Goal: Information Seeking & Learning: Check status

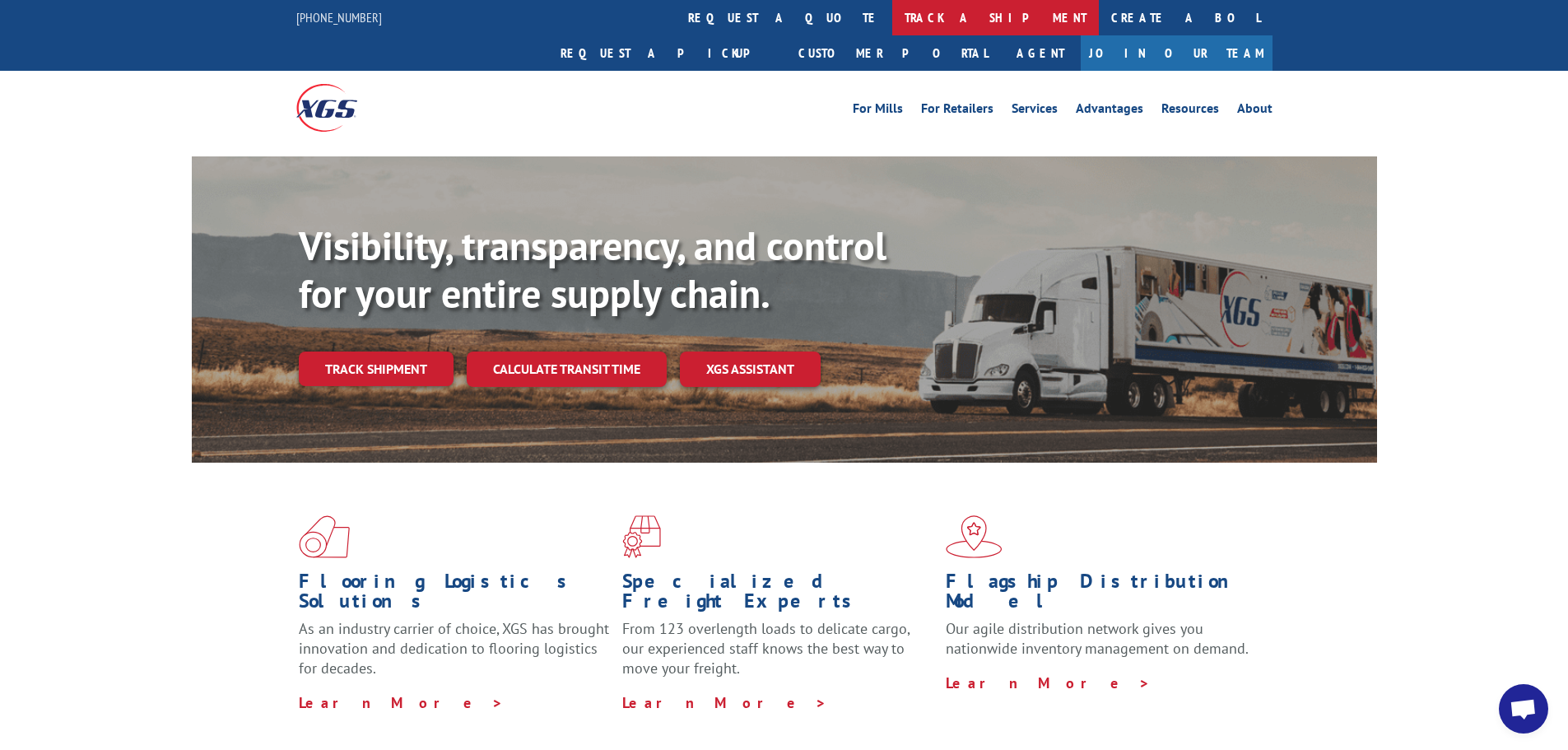
click at [892, 13] on link "track a shipment" at bounding box center [995, 18] width 207 height 35
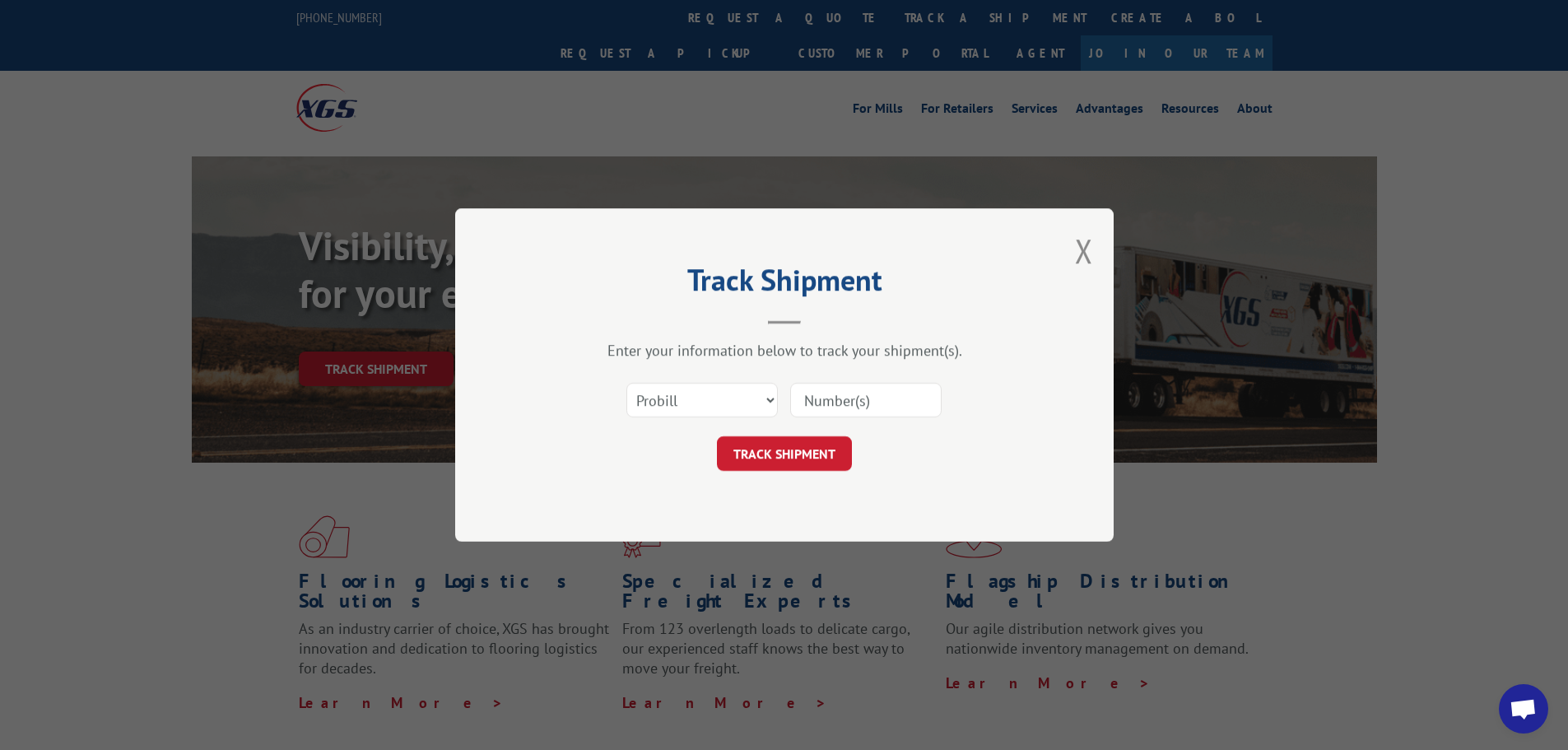
drag, startPoint x: 836, startPoint y: 388, endPoint x: 830, endPoint y: 397, distance: 10.8
click at [836, 388] on input at bounding box center [866, 399] width 152 height 34
paste input "17589740"
type input "17589740"
click at [791, 447] on button "TRACK SHIPMENT" at bounding box center [784, 453] width 135 height 34
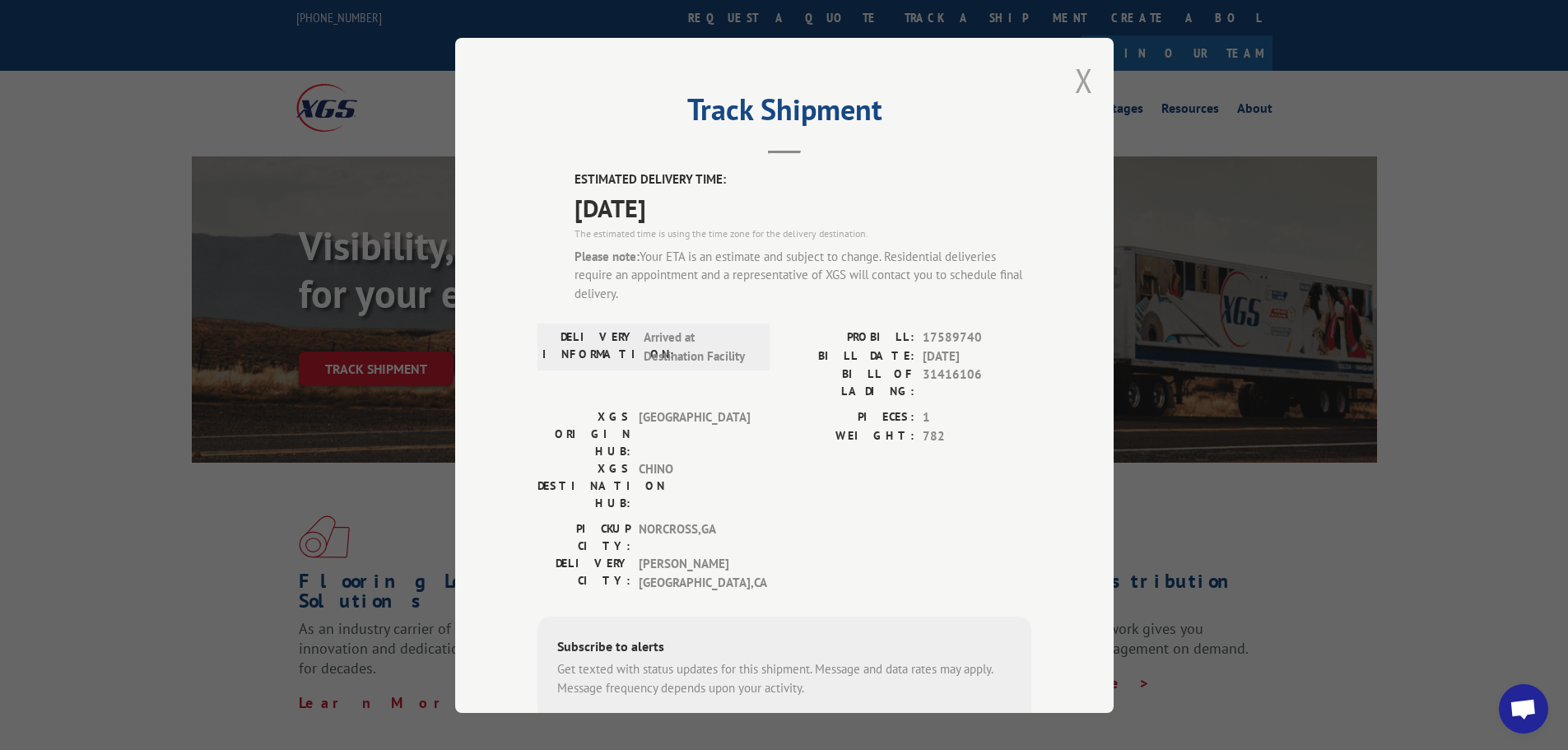
click at [1074, 88] on button "Close modal" at bounding box center [1083, 80] width 18 height 43
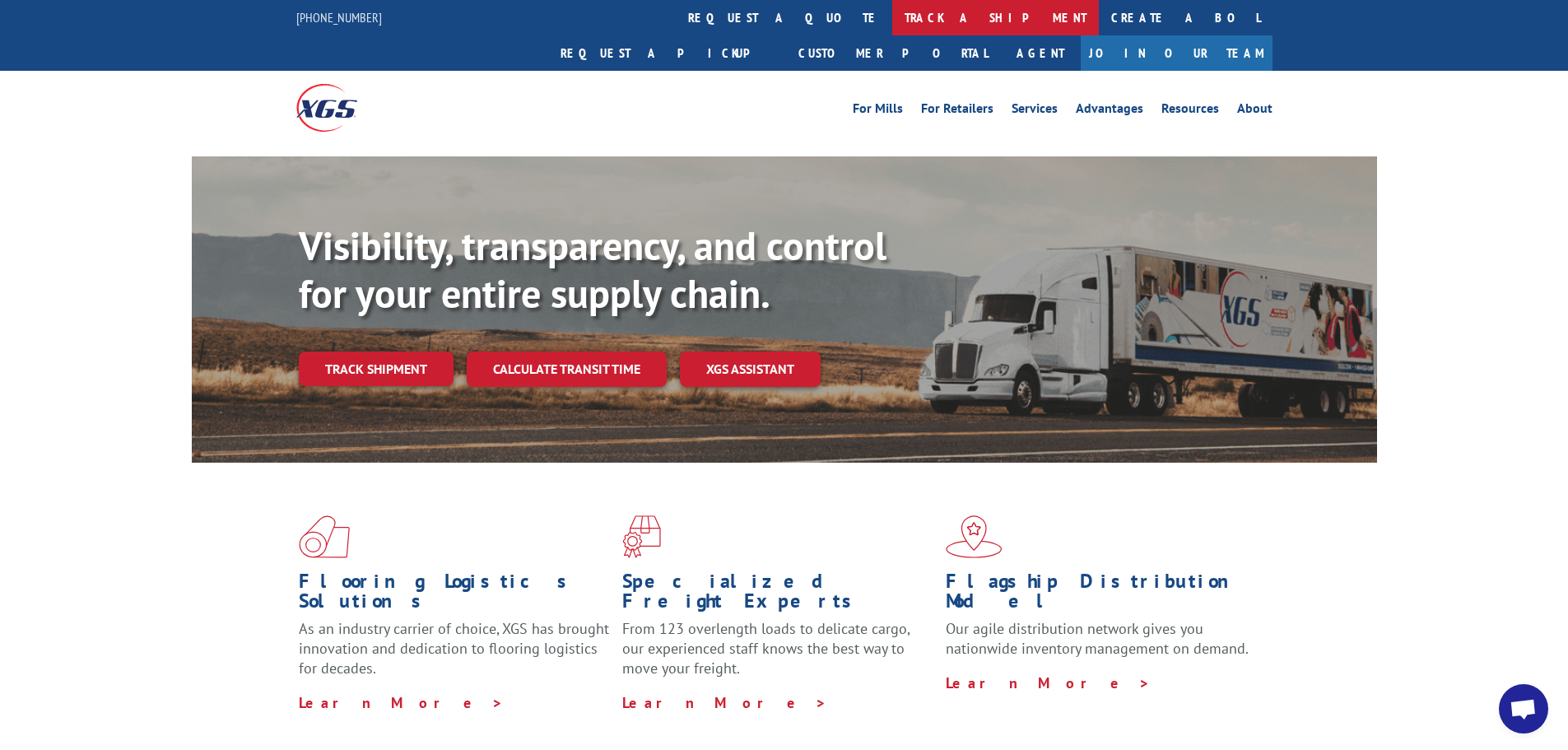
click at [892, 5] on link "track a shipment" at bounding box center [995, 18] width 207 height 35
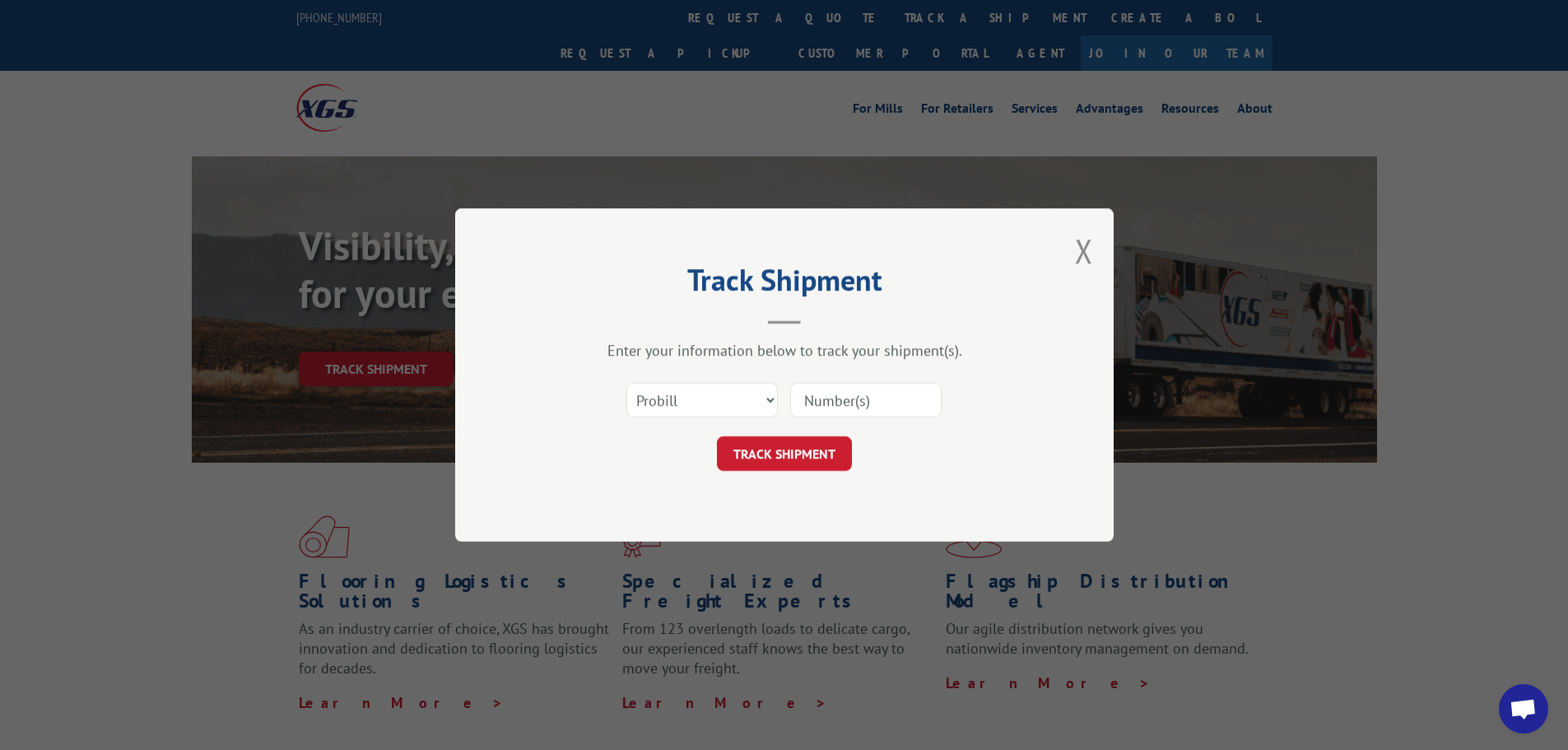
click at [898, 386] on input at bounding box center [866, 399] width 152 height 34
paste input "17592778"
type input "17592778"
click at [807, 437] on button "TRACK SHIPMENT" at bounding box center [784, 453] width 135 height 34
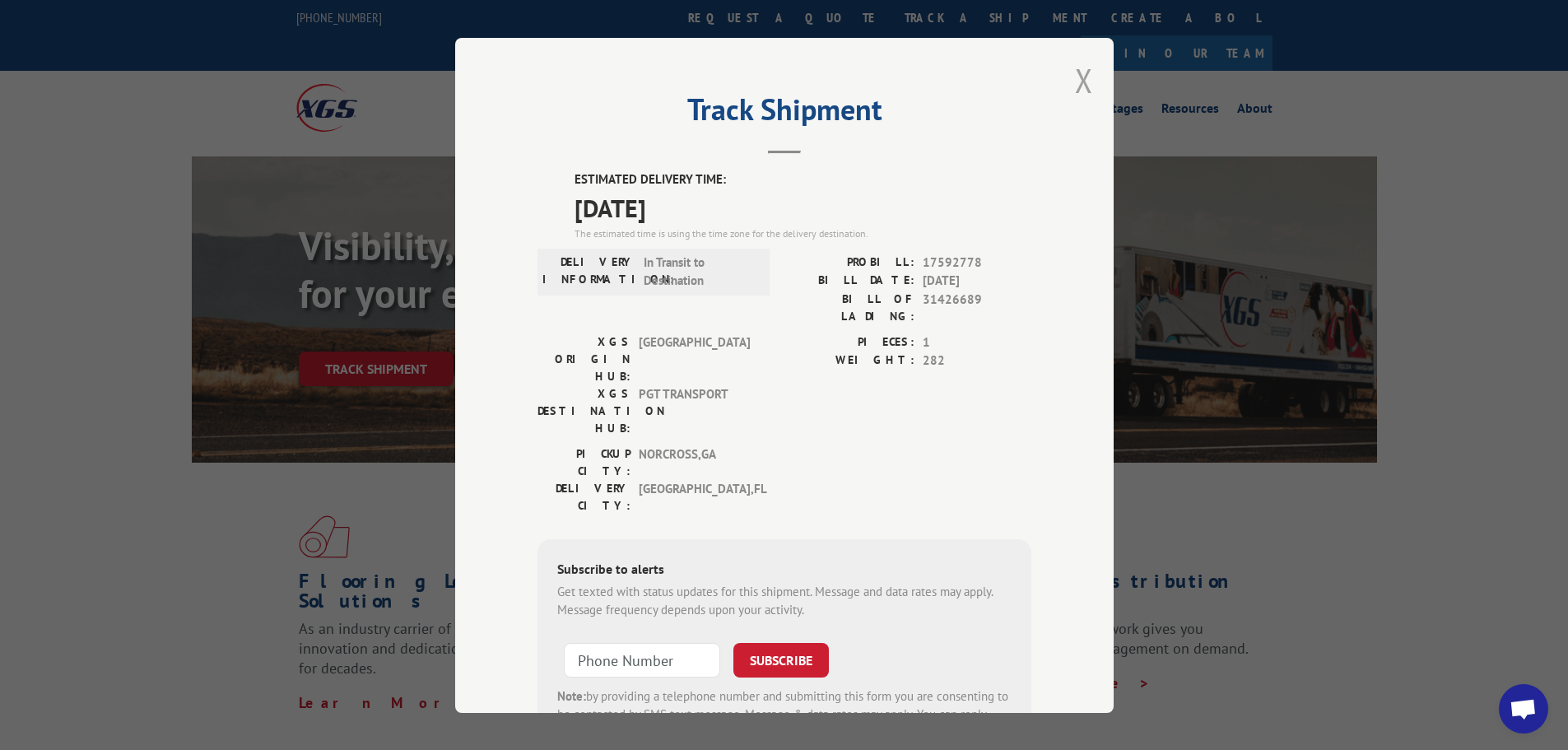
drag, startPoint x: 1088, startPoint y: 43, endPoint x: 1070, endPoint y: 98, distance: 57.9
click at [1086, 46] on div "Track Shipment ESTIMATED DELIVERY TIME: [DATE] The estimated time is using the …" at bounding box center [784, 375] width 658 height 675
click at [1074, 98] on button "Close modal" at bounding box center [1083, 80] width 18 height 43
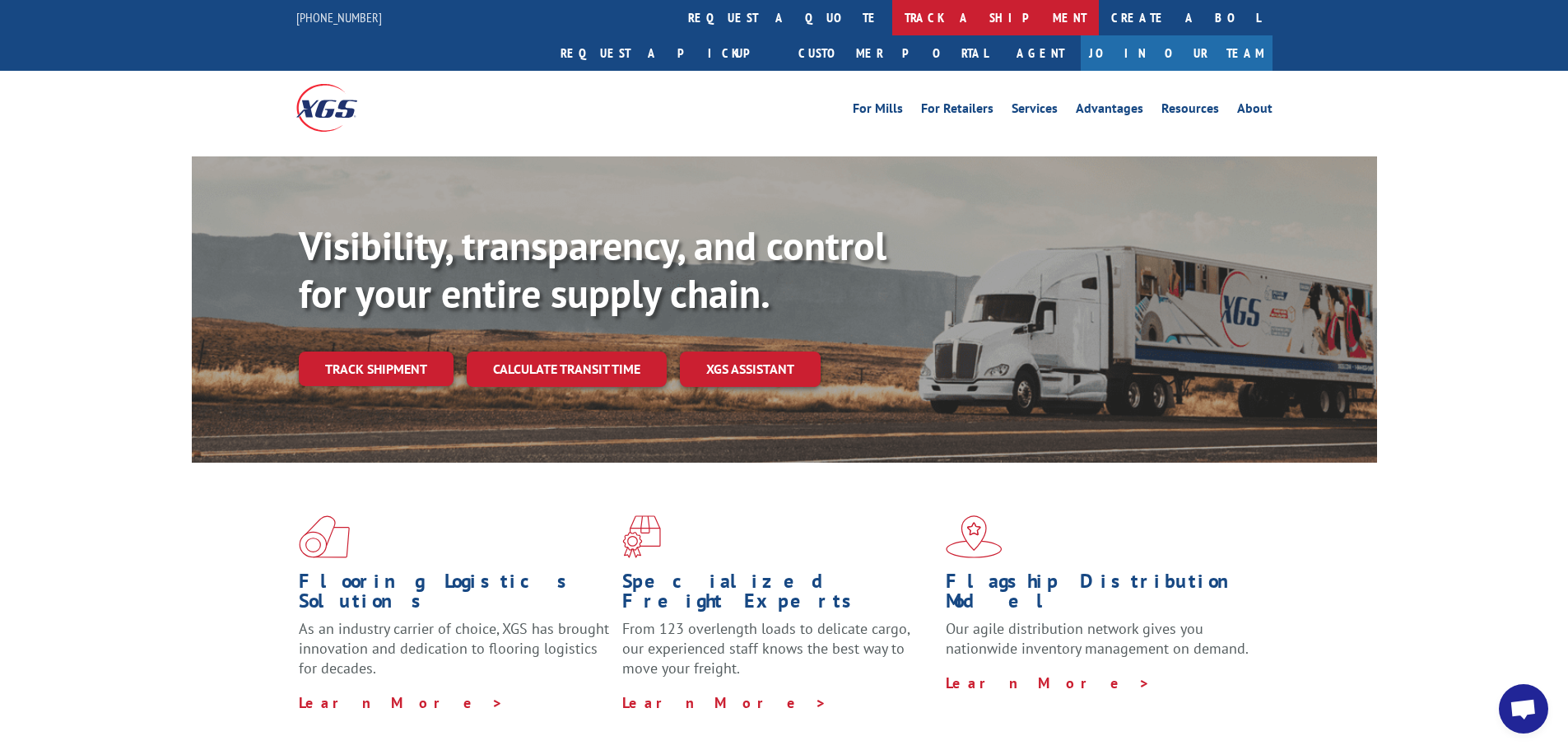
click at [892, 22] on link "track a shipment" at bounding box center [995, 18] width 207 height 35
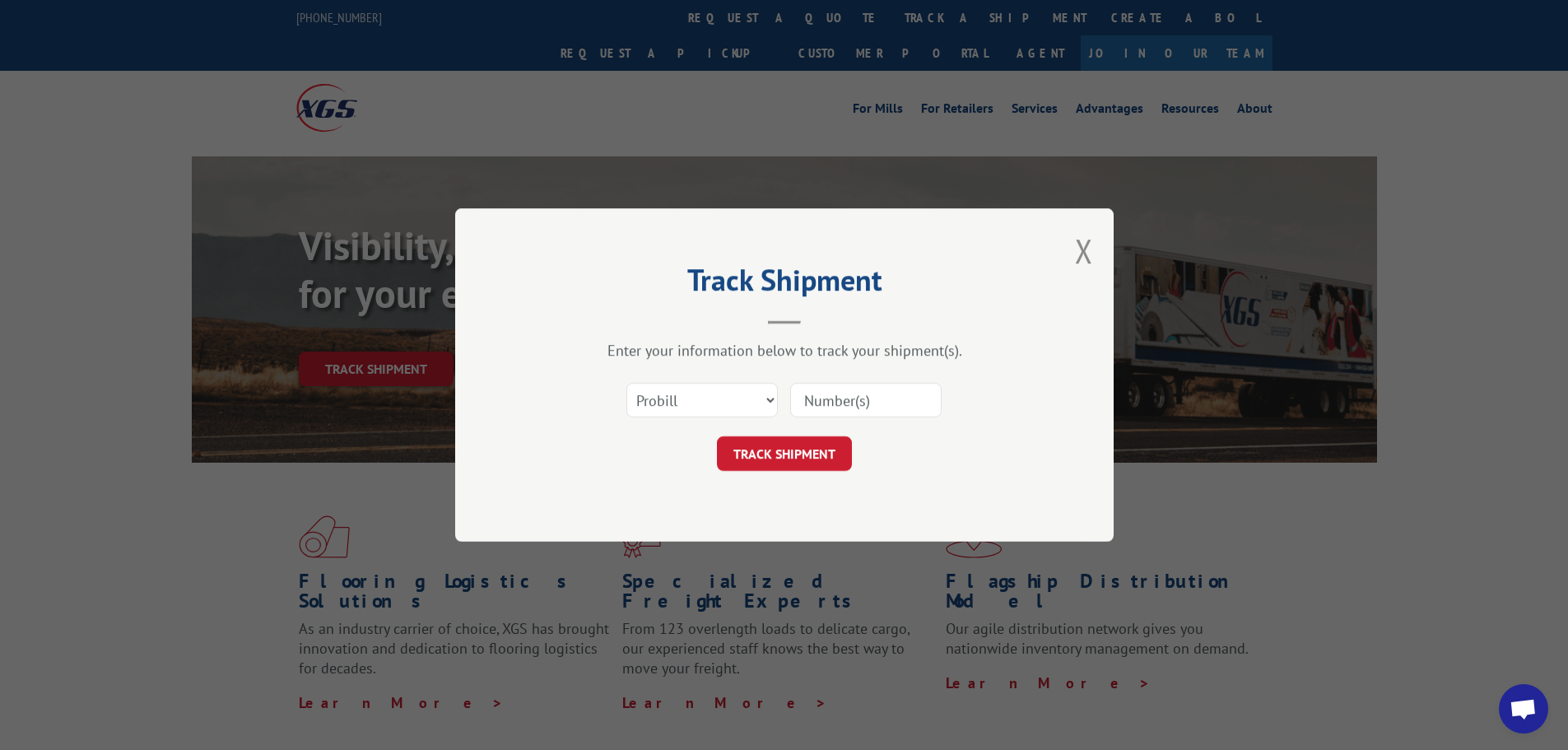
click at [897, 409] on input at bounding box center [866, 399] width 152 height 34
paste input "17592779"
type input "17592779"
click at [814, 445] on button "TRACK SHIPMENT" at bounding box center [784, 453] width 135 height 34
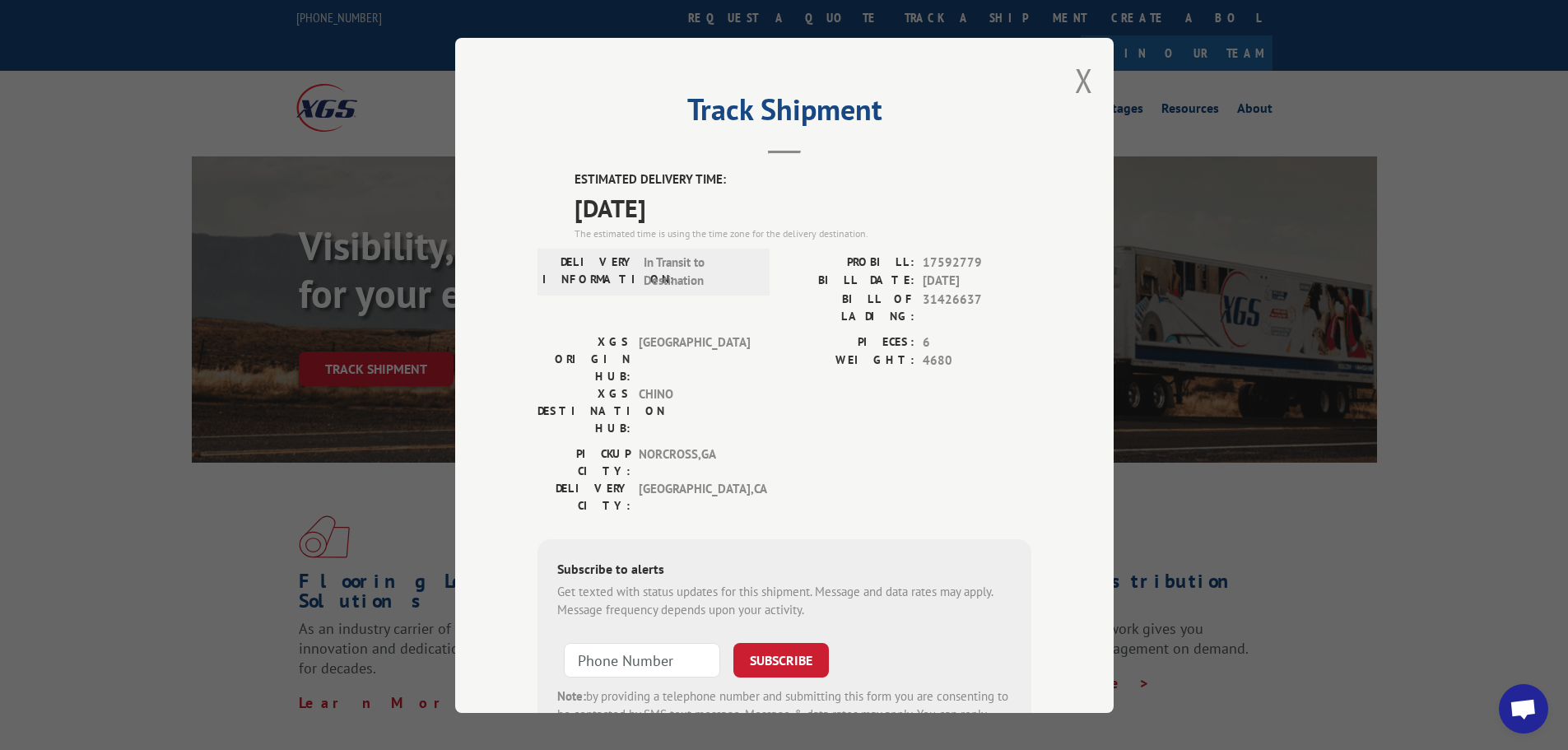
click at [1074, 86] on button "Close modal" at bounding box center [1083, 80] width 18 height 43
